Goal: Find specific page/section: Find specific page/section

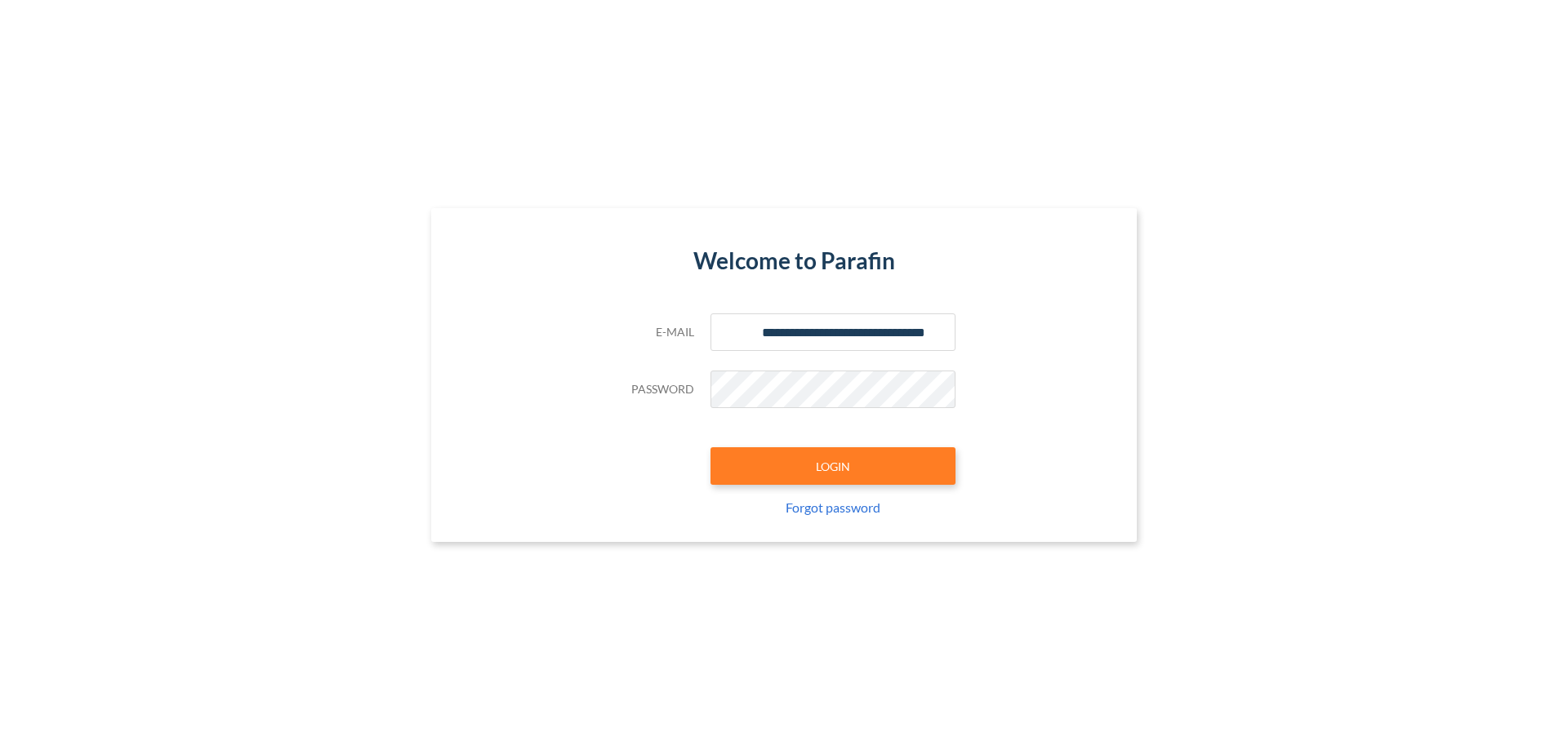
type input "**********"
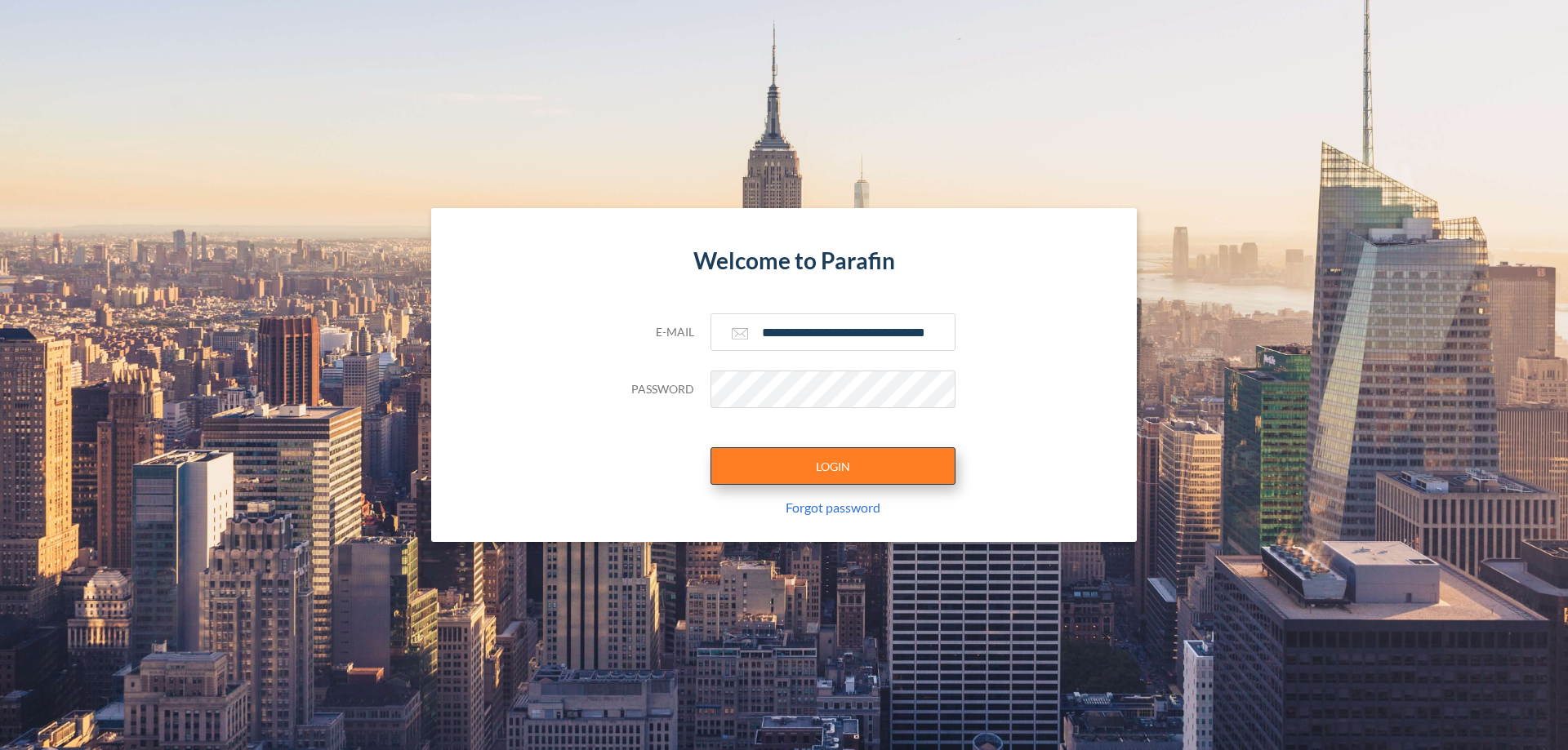
click at [833, 466] on button "LOGIN" at bounding box center [832, 466] width 245 height 38
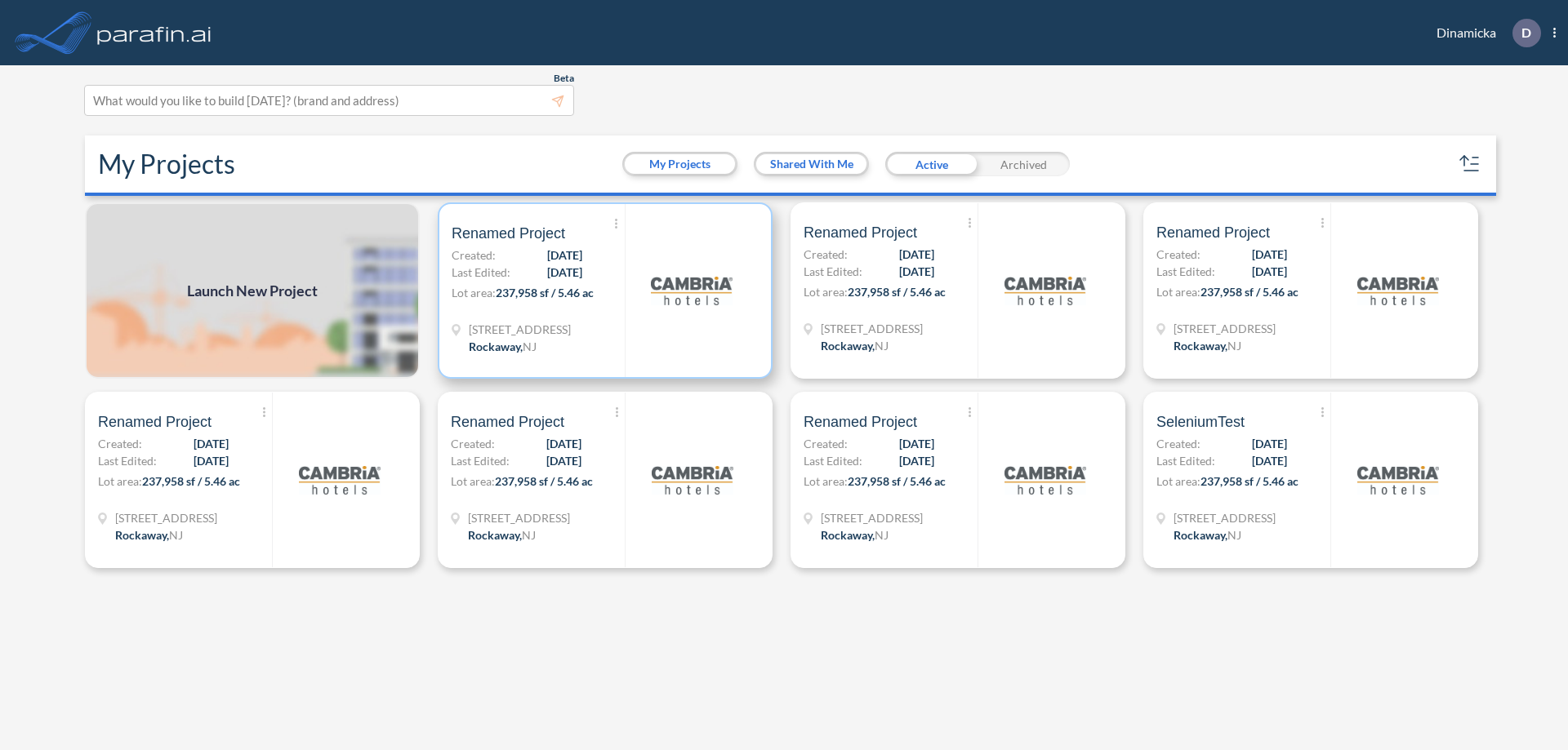
scroll to position [4, 0]
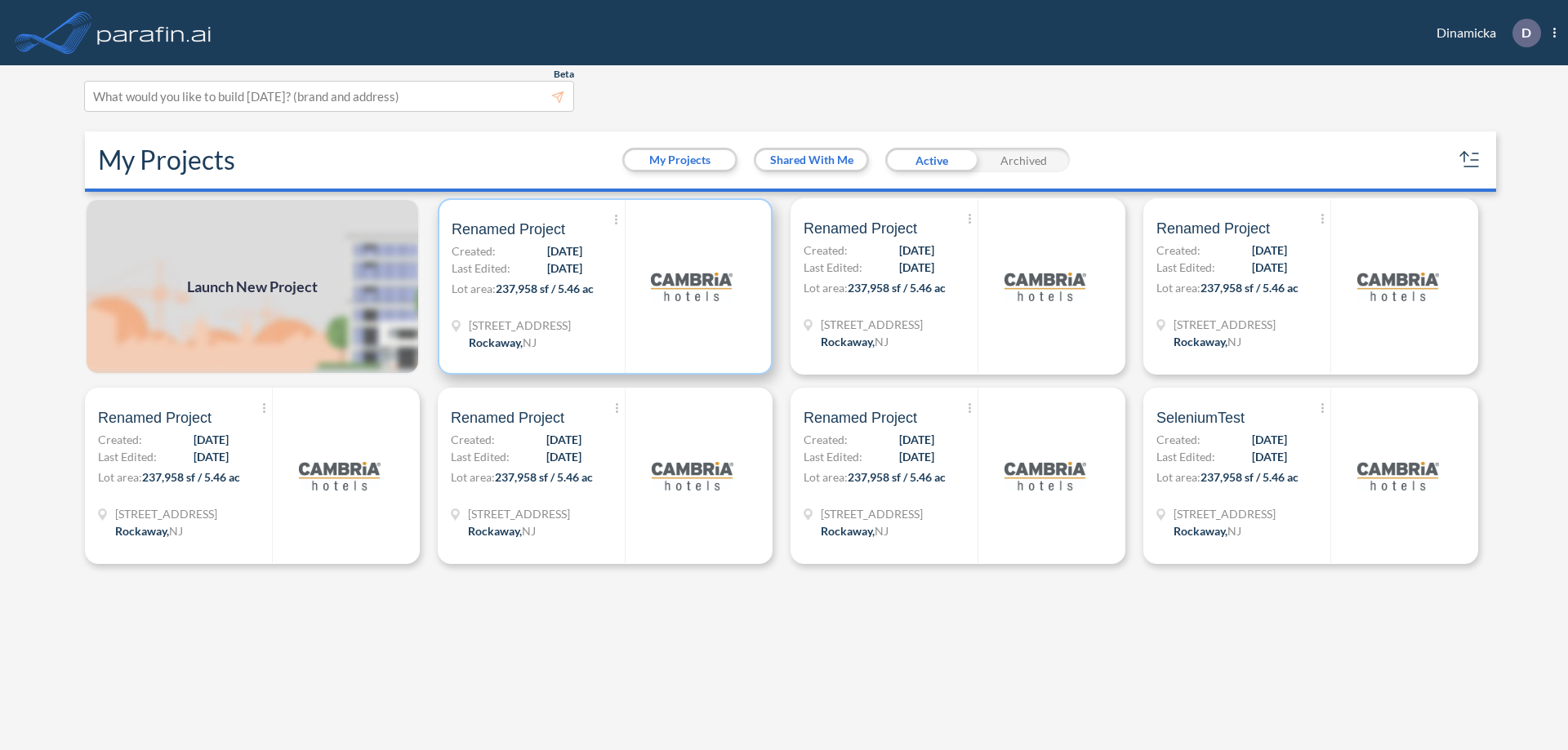
click at [605, 286] on p "Lot area: 237,958 sf / 5.46 ac" at bounding box center [538, 292] width 173 height 24
